Goal: Check status: Check status

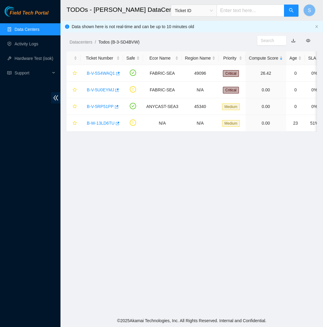
click at [28, 14] on span "Field Tech Portal" at bounding box center [29, 13] width 39 height 6
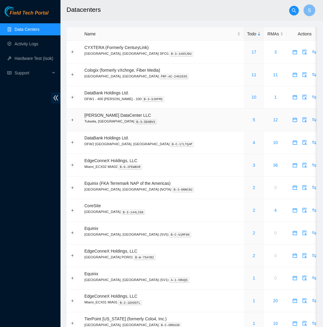
click at [247, 121] on div "5" at bounding box center [254, 119] width 14 height 7
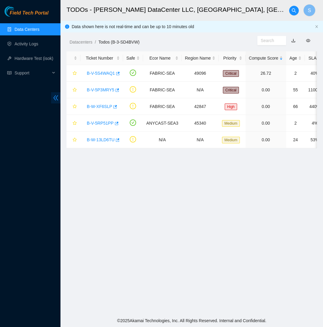
click at [57, 99] on icon "double-left" at bounding box center [56, 98] width 6 height 6
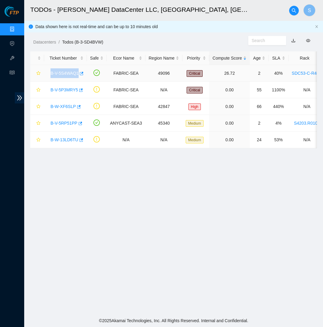
copy link "B-V-5S4WAQ1"
click at [208, 2] on h2 "TODOs - Sabey DataCenter LLC, Tukwila, WA" at bounding box center [138, 9] width 217 height 19
copy link "B-V-5P3MRY5"
click at [317, 28] on icon "close" at bounding box center [316, 27] width 4 height 4
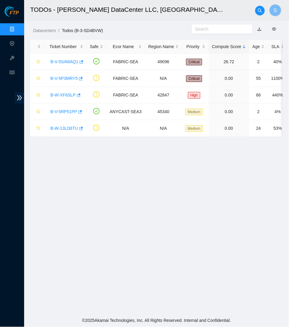
drag, startPoint x: 288, startPoint y: 13, endPoint x: 141, endPoint y: 28, distance: 147.6
click at [141, 28] on ol "Datacenters / Todos (B-3-SD4BVW) /" at bounding box center [106, 30] width 146 height 7
drag, startPoint x: 141, startPoint y: 28, endPoint x: 10, endPoint y: 15, distance: 131.7
click at [10, 15] on span "FTP" at bounding box center [14, 13] width 9 height 6
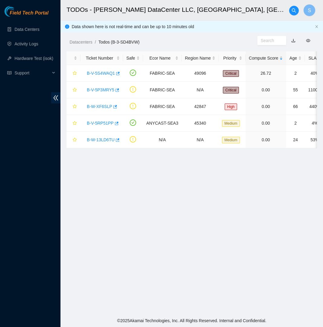
click at [28, 12] on span "Field Tech Portal" at bounding box center [29, 13] width 39 height 6
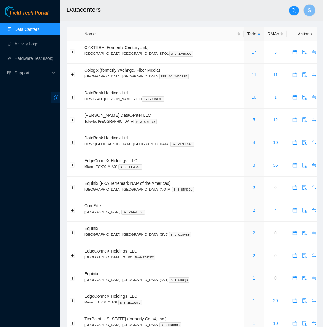
click at [53, 97] on icon "double-left" at bounding box center [56, 98] width 6 height 6
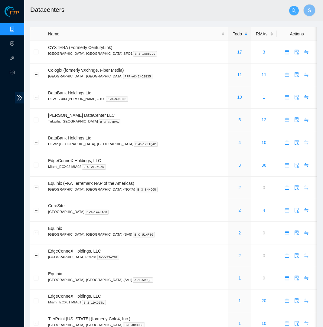
click at [294, 12] on icon "search" at bounding box center [293, 10] width 5 height 5
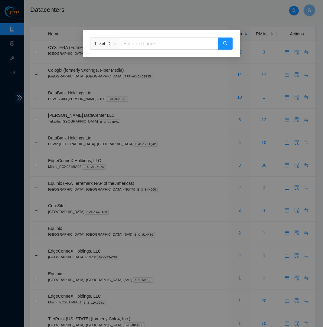
click at [187, 43] on input "text" at bounding box center [169, 43] width 98 height 12
paste input "B-V-5S4WAQ1"
type input "B-V-5S4WAQ1"
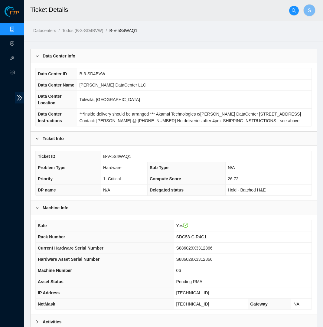
click at [178, 30] on ol "Datacenters / Todos (B-3-SD4BVW) / B-V-5S4WAQ1 /" at bounding box center [140, 30] width 215 height 7
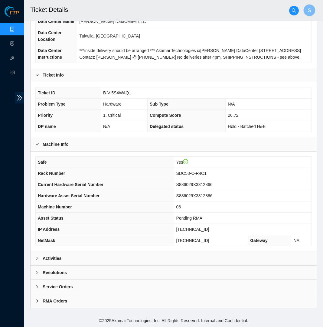
scroll to position [80, 0]
click at [73, 258] on div "Activities" at bounding box center [174, 258] width 286 height 14
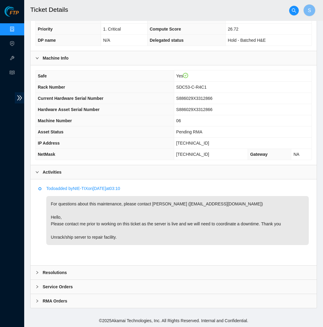
scroll to position [158, 0]
click at [294, 13] on icon "search" at bounding box center [293, 10] width 5 height 5
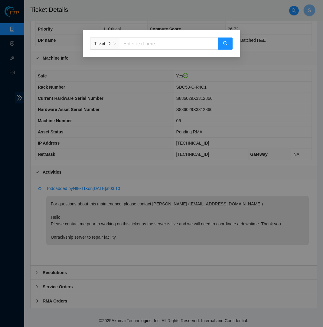
click at [180, 43] on input "text" at bounding box center [169, 43] width 98 height 12
paste input "B-V-5P3MRY5"
type input "B-V-5P3MRY5"
click at [235, 45] on div "Ticket ID B-V-5P3MRY5" at bounding box center [161, 43] width 157 height 27
click at [227, 43] on button "button" at bounding box center [225, 43] width 14 height 12
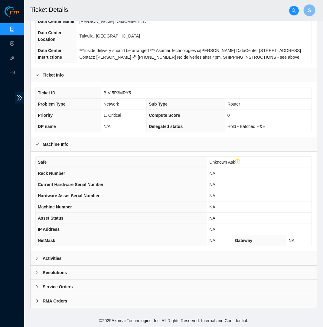
click at [96, 259] on div "Activities" at bounding box center [174, 258] width 286 height 14
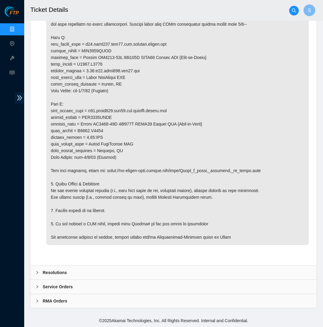
scroll to position [434, 0]
click at [59, 271] on b "Resolutions" at bounding box center [55, 272] width 24 height 7
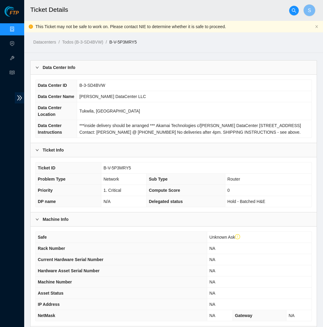
scroll to position [0, 0]
click at [132, 11] on h2 "Ticket Details" at bounding box center [138, 9] width 217 height 19
click at [185, 43] on ol "Datacenters / Todos (B-3-SD4BVW) / B-V-5P3MRY5 /" at bounding box center [140, 42] width 215 height 7
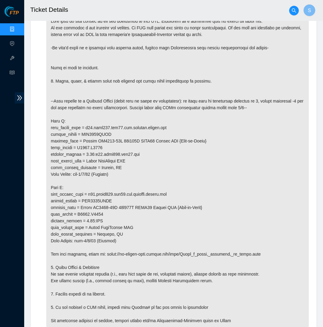
scroll to position [347, 0]
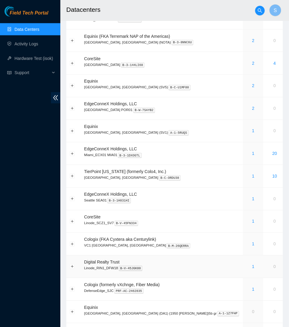
scroll to position [141, 0]
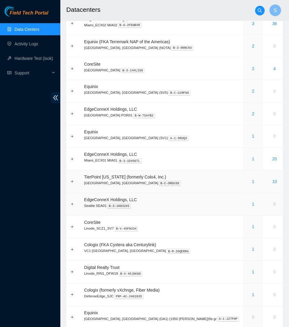
click at [253, 207] on link "1" at bounding box center [254, 204] width 2 height 5
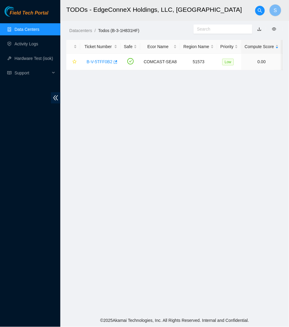
click at [27, 17] on link "Field Tech Portal" at bounding box center [27, 15] width 44 height 8
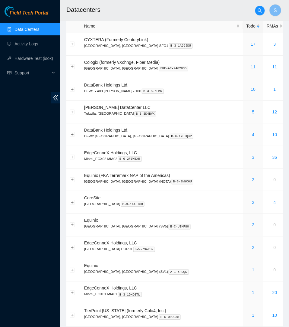
scroll to position [7, 0]
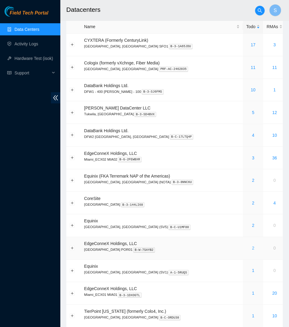
click at [253, 250] on link "2" at bounding box center [254, 248] width 2 height 5
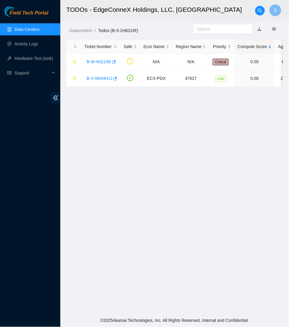
click at [31, 16] on link "Field Tech Portal" at bounding box center [27, 15] width 44 height 8
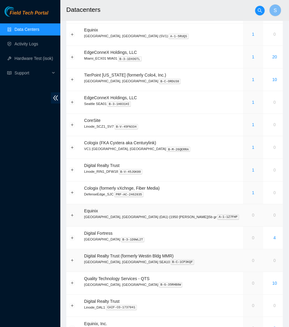
scroll to position [243, 0]
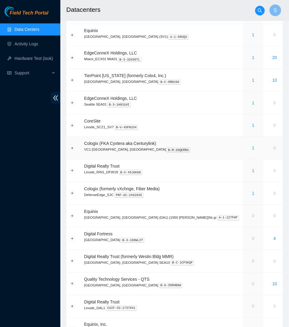
click at [247, 150] on div "1" at bounding box center [254, 147] width 14 height 7
